Goal: Information Seeking & Learning: Learn about a topic

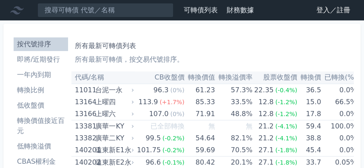
click at [322, 11] on link "登入／註冊" at bounding box center [334, 10] width 48 height 14
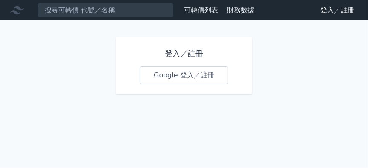
click at [167, 75] on link "Google 登入／註冊" at bounding box center [184, 75] width 88 height 18
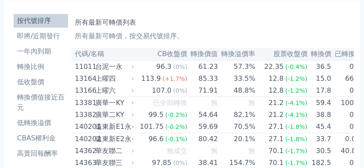
scroll to position [43, 0]
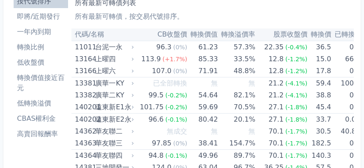
click at [314, 34] on th "轉換價" at bounding box center [319, 35] width 24 height 12
click at [314, 33] on th "轉換價" at bounding box center [319, 35] width 24 height 12
click at [311, 32] on th "轉換價" at bounding box center [319, 35] width 24 height 12
click at [312, 33] on th "轉換價" at bounding box center [319, 35] width 24 height 12
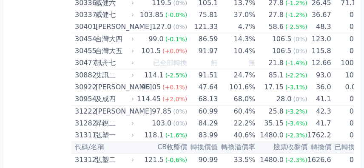
scroll to position [1356, 0]
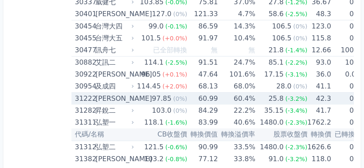
click at [318, 98] on td "42.3" at bounding box center [319, 99] width 24 height 12
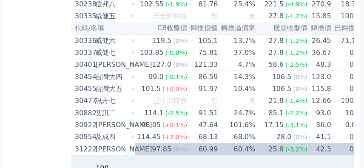
scroll to position [1298, 0]
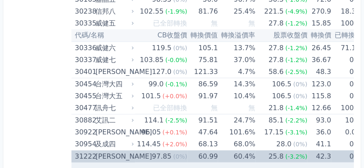
click at [285, 158] on div "(-3.2%)" at bounding box center [296, 157] width 22 height 12
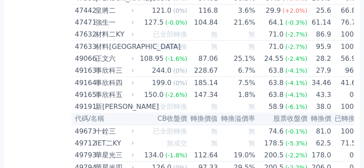
scroll to position [2765, 0]
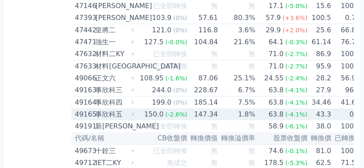
click at [315, 109] on td "43.3" at bounding box center [319, 114] width 24 height 12
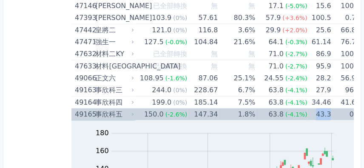
click at [315, 109] on td "43.3" at bounding box center [319, 114] width 24 height 12
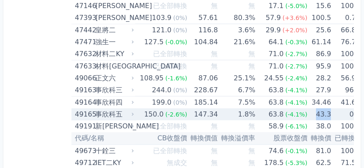
click at [314, 111] on td "43.3" at bounding box center [319, 114] width 24 height 12
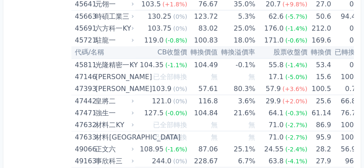
scroll to position [2860, 0]
